Goal: Task Accomplishment & Management: Manage account settings

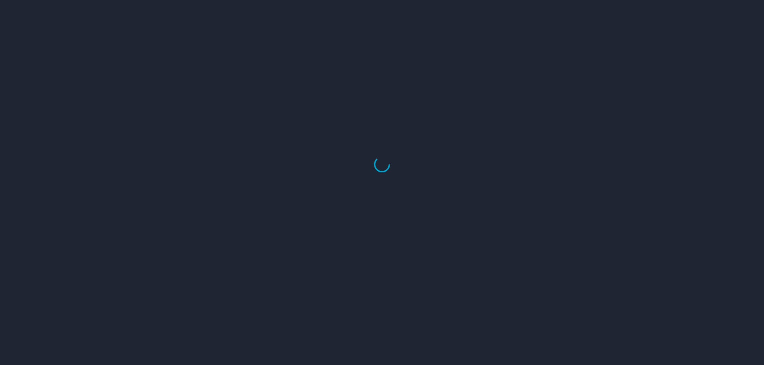
scroll to position [402, 0]
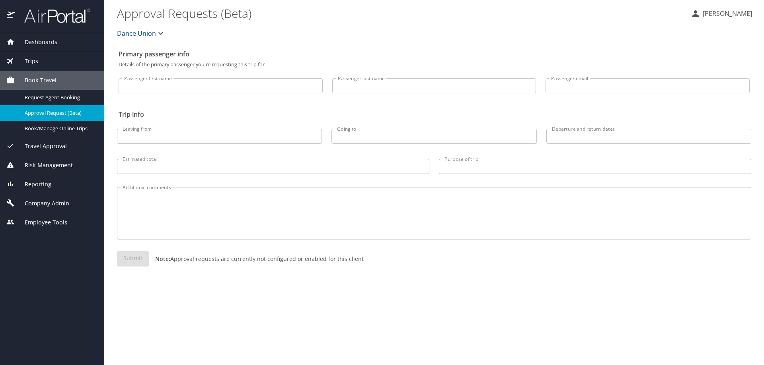
click at [32, 181] on span "Reporting" at bounding box center [33, 184] width 37 height 9
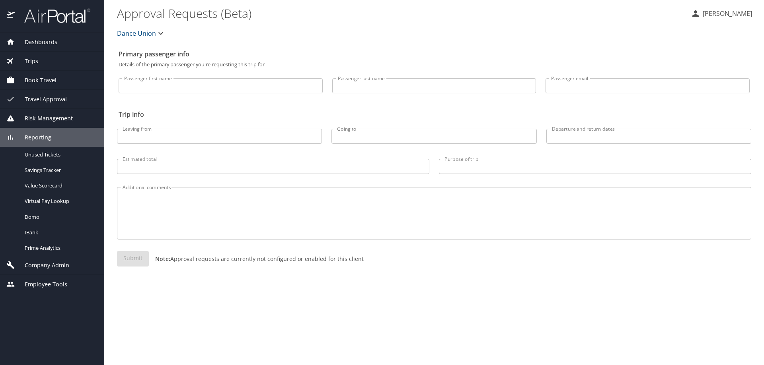
click at [31, 264] on span "Company Admin" at bounding box center [42, 265] width 54 height 9
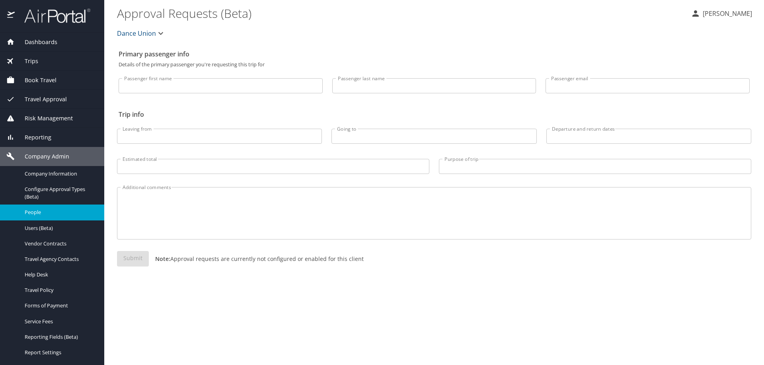
click at [31, 213] on span "People" at bounding box center [60, 213] width 70 height 8
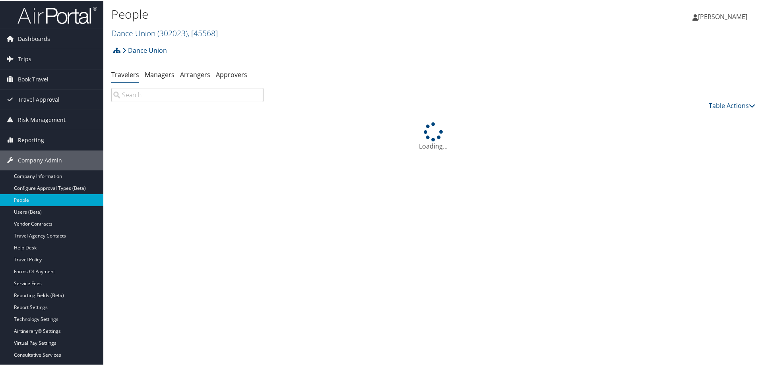
scroll to position [402, 0]
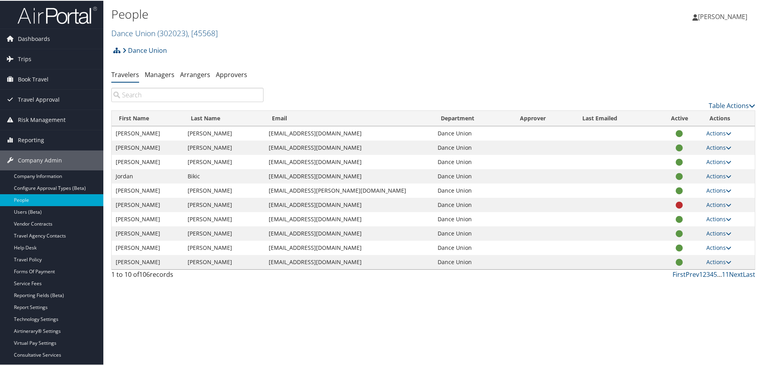
click at [128, 97] on input "search" at bounding box center [187, 94] width 152 height 14
click at [128, 99] on input "search" at bounding box center [187, 94] width 152 height 14
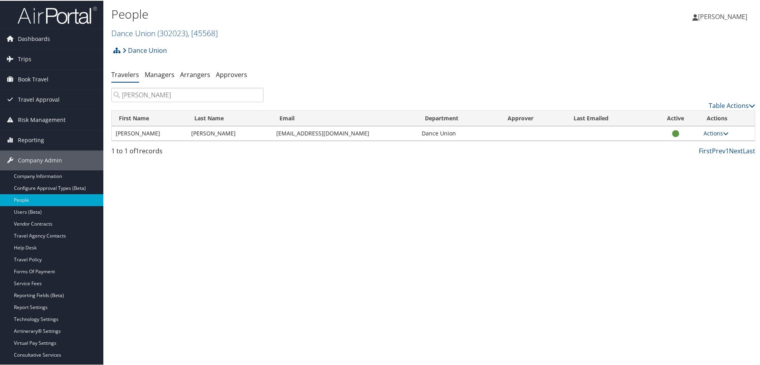
type input "kaplan"
click at [710, 131] on link "Actions" at bounding box center [716, 133] width 25 height 8
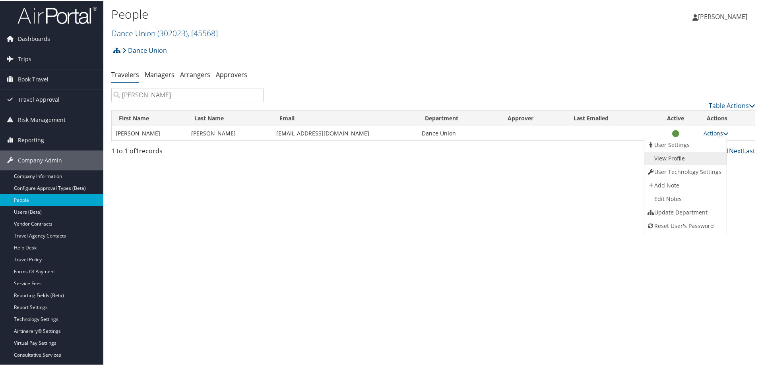
click at [667, 159] on link "View Profile" at bounding box center [685, 158] width 81 height 14
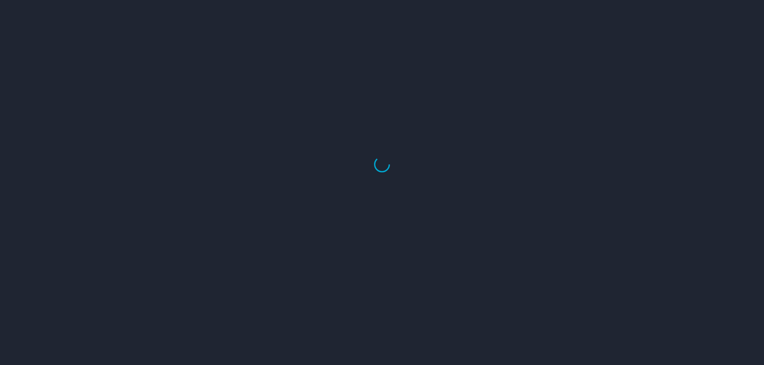
scroll to position [402, 0]
select select "US"
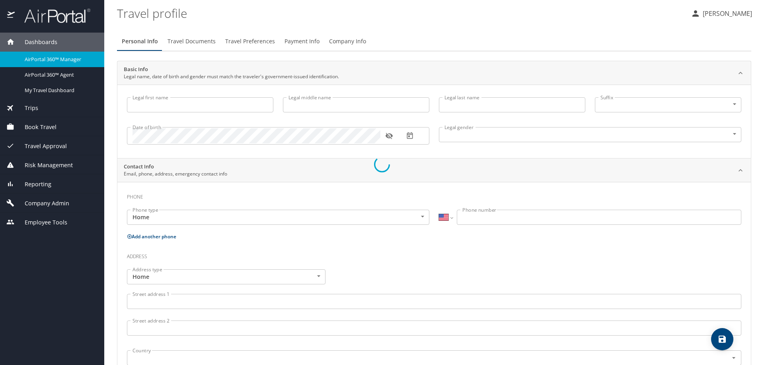
type input "[PERSON_NAME]"
type input "[DEMOGRAPHIC_DATA]"
type input "[PERSON_NAME]"
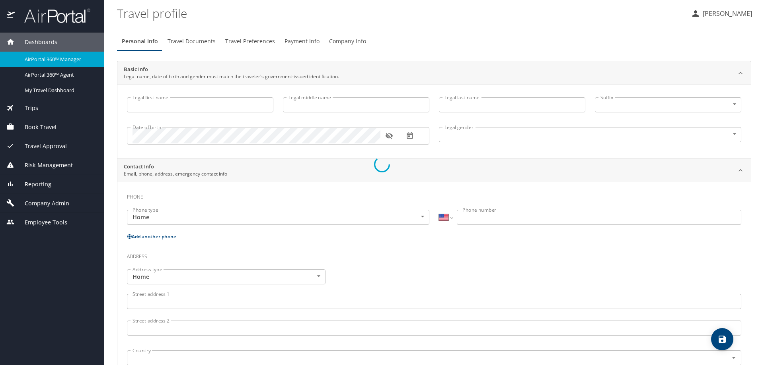
type input "[PERSON_NAME]"
type input "[PHONE_NUMBER]"
type input "[EMAIL_ADDRESS][DOMAIN_NAME]"
select select "US"
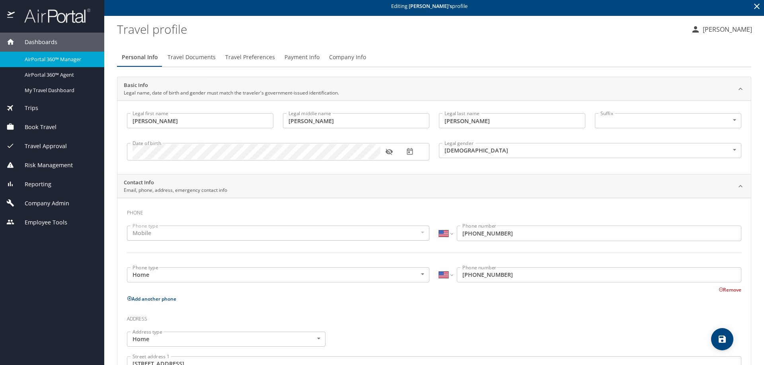
scroll to position [0, 0]
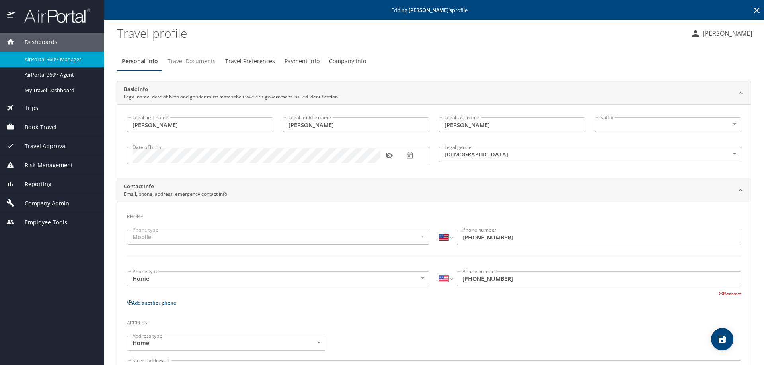
click at [199, 61] on span "Travel Documents" at bounding box center [191, 61] width 48 height 10
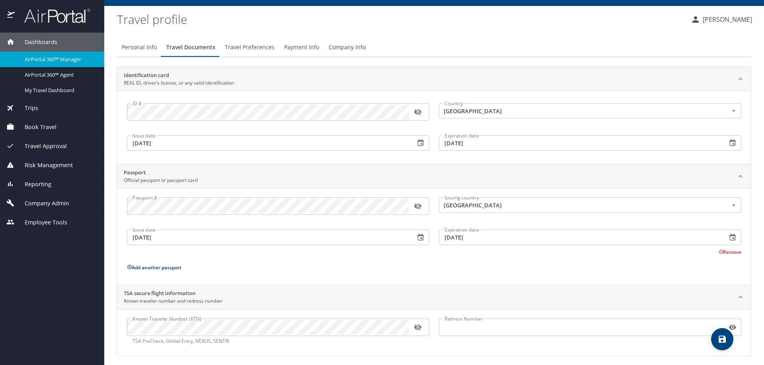
scroll to position [18, 0]
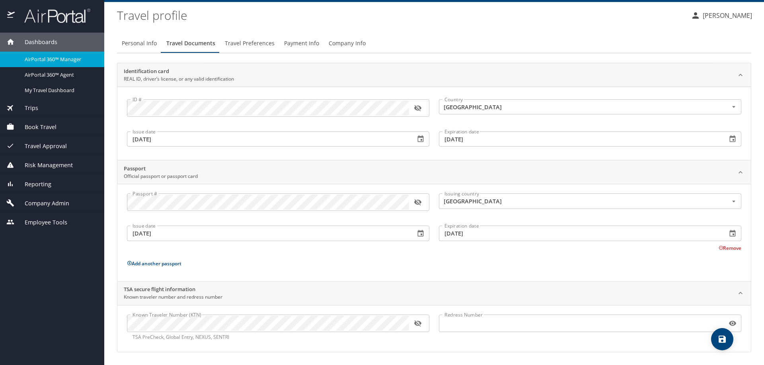
click at [257, 42] on span "Travel Preferences" at bounding box center [250, 44] width 50 height 10
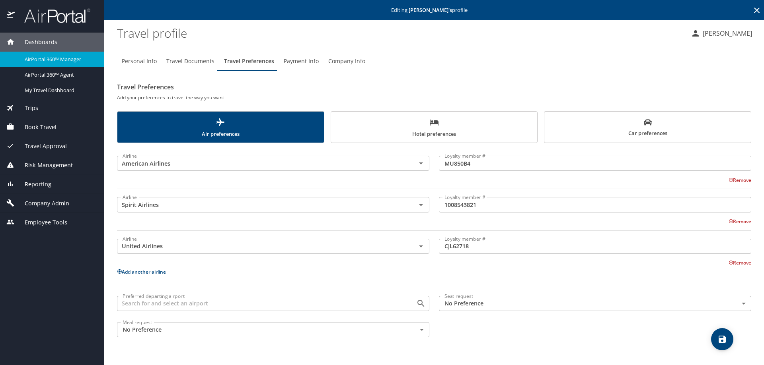
scroll to position [0, 0]
click at [294, 61] on span "Payment Info" at bounding box center [301, 61] width 35 height 10
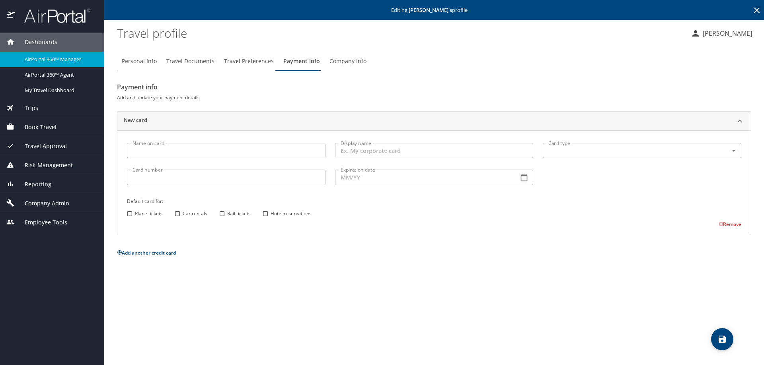
click at [346, 58] on span "Company Info" at bounding box center [347, 61] width 37 height 10
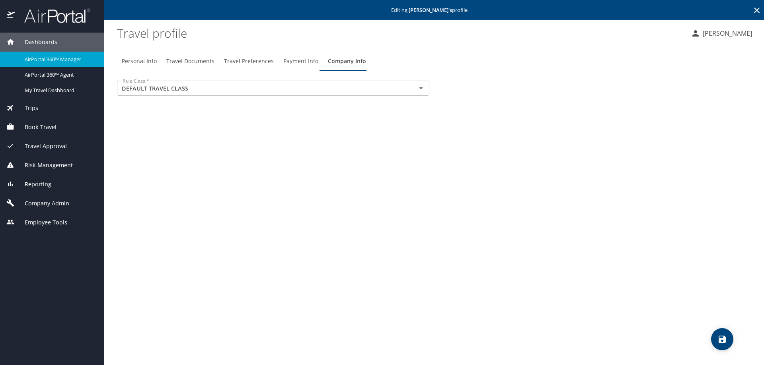
click at [294, 64] on span "Payment Info" at bounding box center [300, 61] width 35 height 10
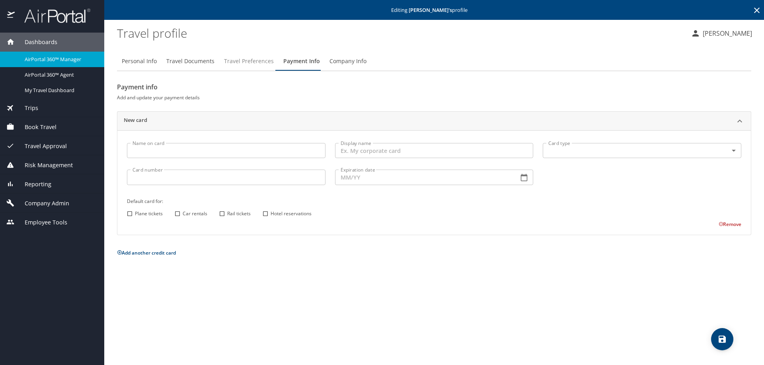
click at [248, 61] on span "Travel Preferences" at bounding box center [249, 61] width 50 height 10
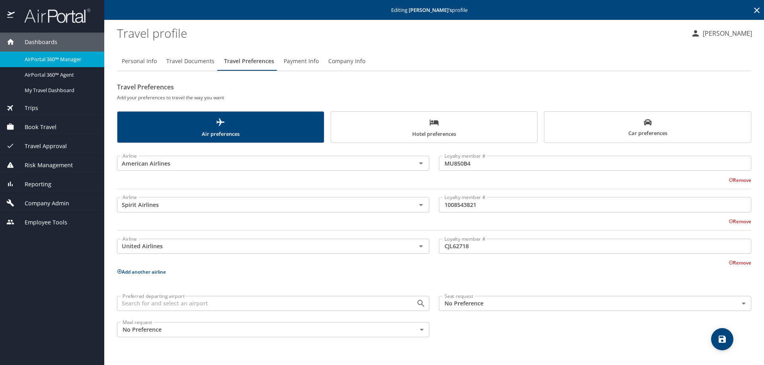
click at [187, 60] on span "Travel Documents" at bounding box center [190, 61] width 48 height 10
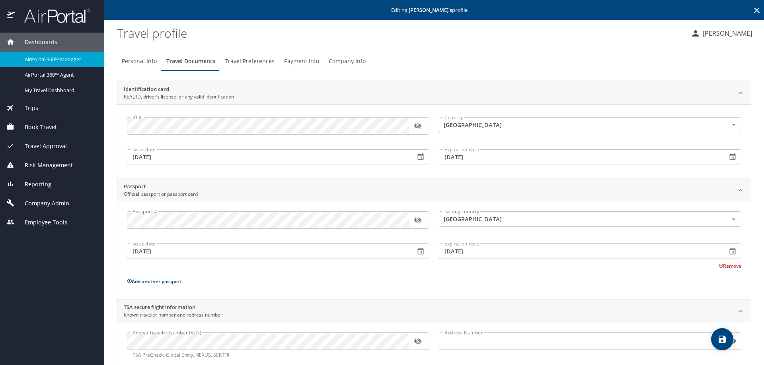
drag, startPoint x: 138, startPoint y: 60, endPoint x: 165, endPoint y: 78, distance: 32.9
click at [138, 60] on span "Personal Info" at bounding box center [139, 61] width 35 height 10
select select "US"
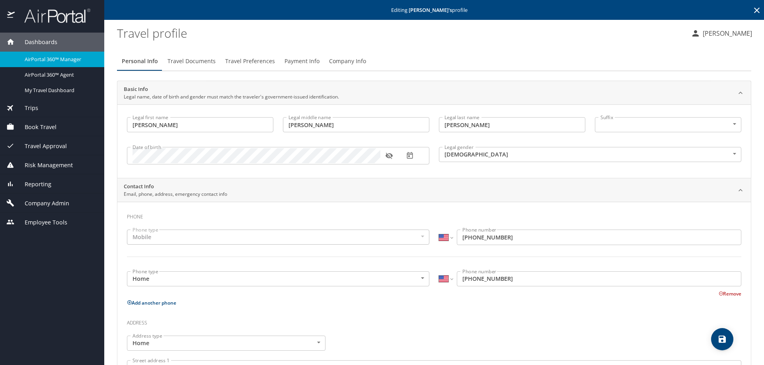
click at [186, 60] on span "Travel Documents" at bounding box center [191, 61] width 48 height 10
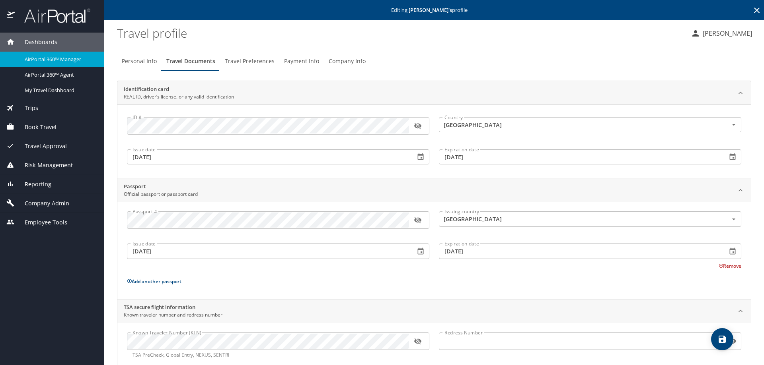
click at [344, 61] on span "Company Info" at bounding box center [346, 61] width 37 height 10
